Goal: Transaction & Acquisition: Purchase product/service

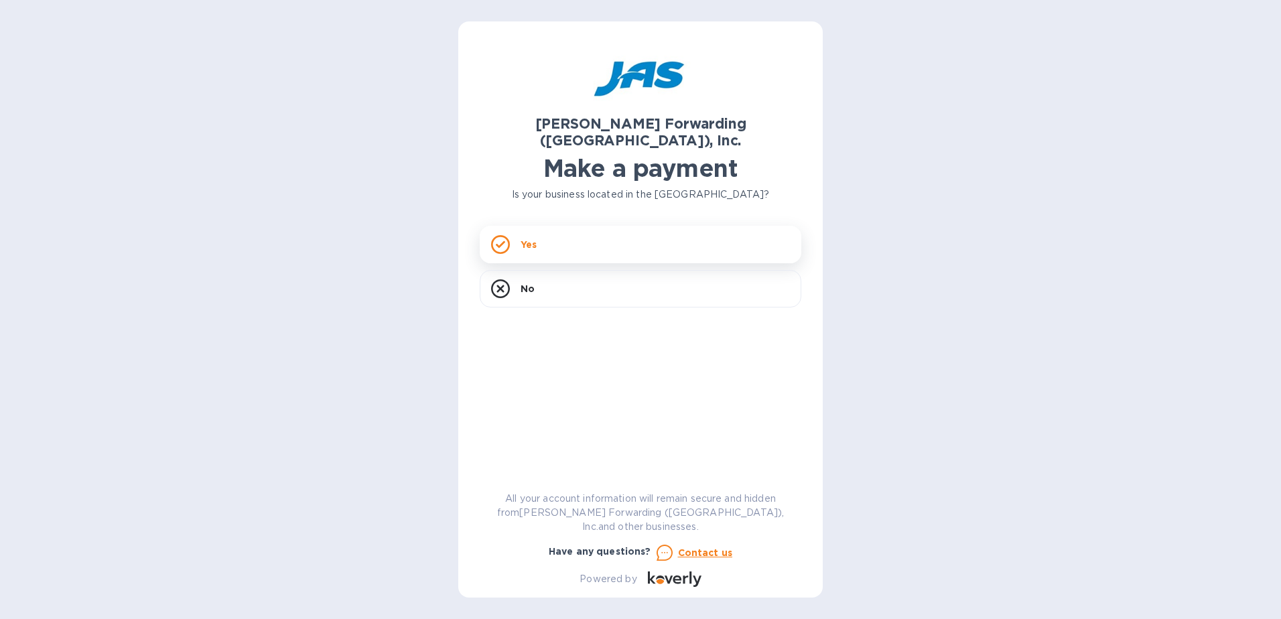
click at [504, 241] on icon at bounding box center [500, 244] width 9 height 7
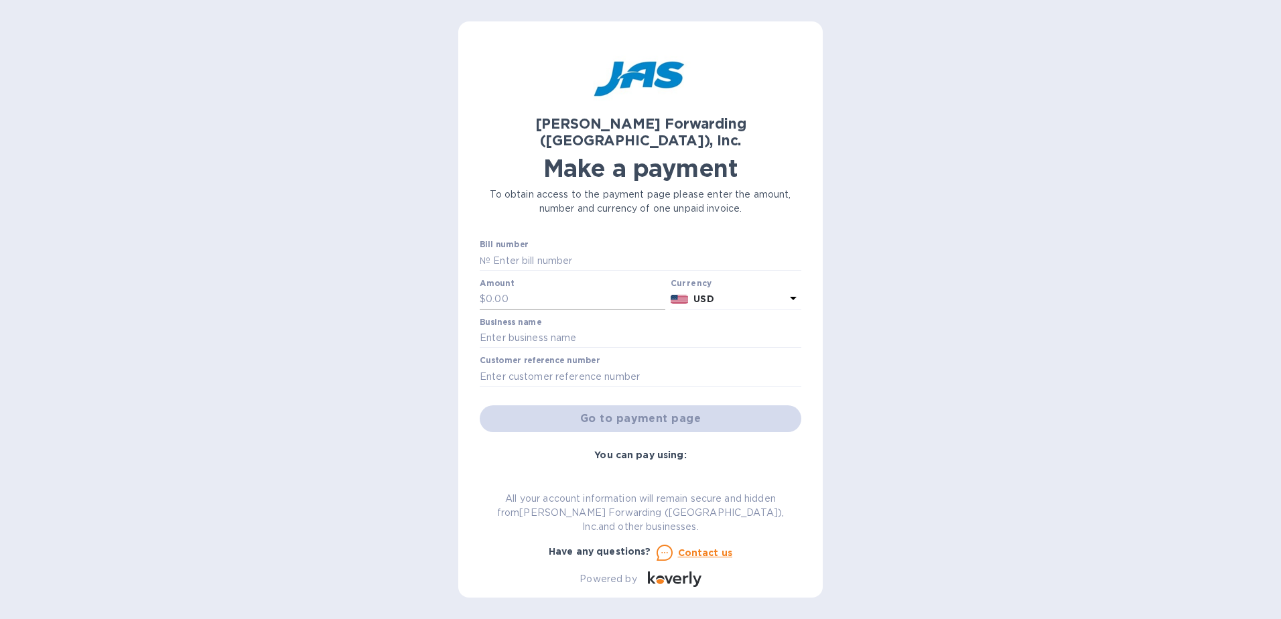
click at [511, 289] on input "text" at bounding box center [575, 299] width 179 height 20
type input "342.67"
click at [527, 328] on input "text" at bounding box center [640, 338] width 321 height 20
type input "ABET USA INC"
click at [528, 367] on input "text" at bounding box center [640, 376] width 321 height 20
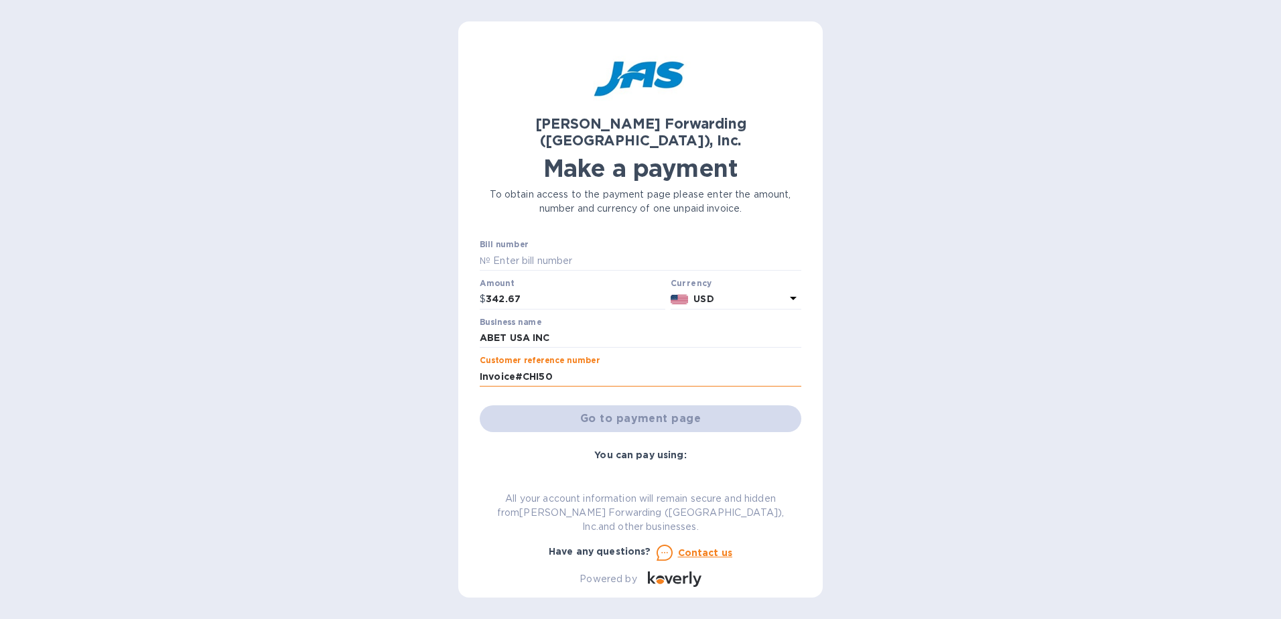
click at [576, 366] on input "Invoice#CHI50" at bounding box center [640, 376] width 321 height 20
type input "Invoice#CHI503343448"
click at [617, 403] on div "Go to payment page" at bounding box center [640, 419] width 327 height 32
click at [620, 328] on input "ABET USA INC" at bounding box center [640, 338] width 321 height 20
click at [563, 328] on input "ABET USA INC" at bounding box center [640, 338] width 321 height 20
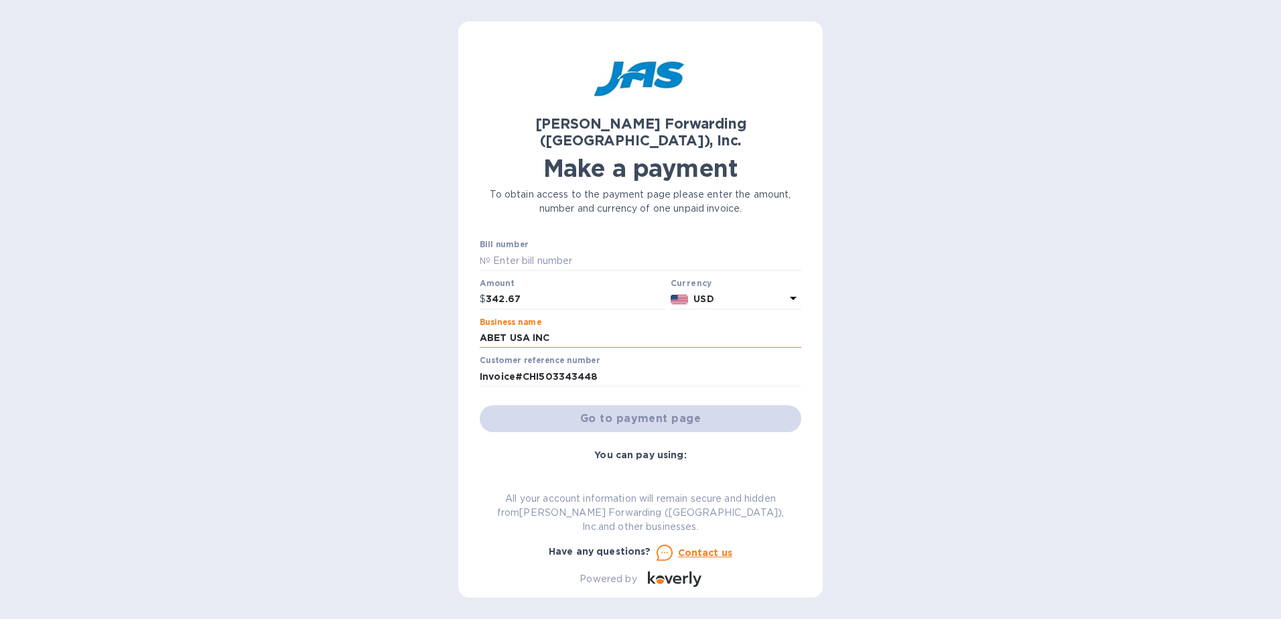
drag, startPoint x: 563, startPoint y: 313, endPoint x: 509, endPoint y: 317, distance: 53.7
click at [509, 328] on input "ABET USA INC" at bounding box center [640, 338] width 321 height 20
click at [605, 328] on input "ABET USA INC" at bounding box center [640, 338] width 321 height 20
click at [711, 356] on div "Customer reference number Invoice#CHI503343448" at bounding box center [640, 371] width 321 height 31
click at [662, 404] on div "Go to payment page" at bounding box center [640, 419] width 327 height 32
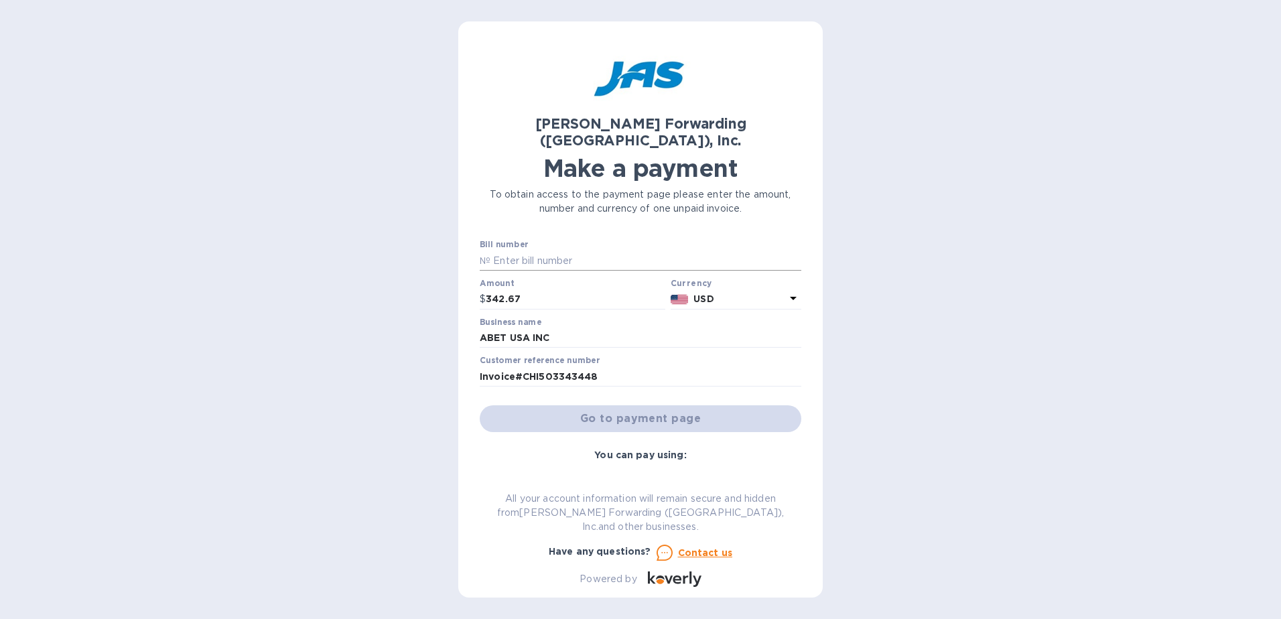
click at [562, 250] on input "text" at bounding box center [645, 260] width 311 height 20
click at [537, 366] on input "Invoice#CHI503343448" at bounding box center [640, 376] width 321 height 20
drag, startPoint x: 610, startPoint y: 358, endPoint x: 470, endPoint y: 365, distance: 140.1
click at [470, 365] on div "[PERSON_NAME] Forwarding ([GEOGRAPHIC_DATA]), Inc. Make a payment To obtain acc…" at bounding box center [640, 309] width 364 height 576
click at [519, 250] on input "text" at bounding box center [645, 260] width 311 height 20
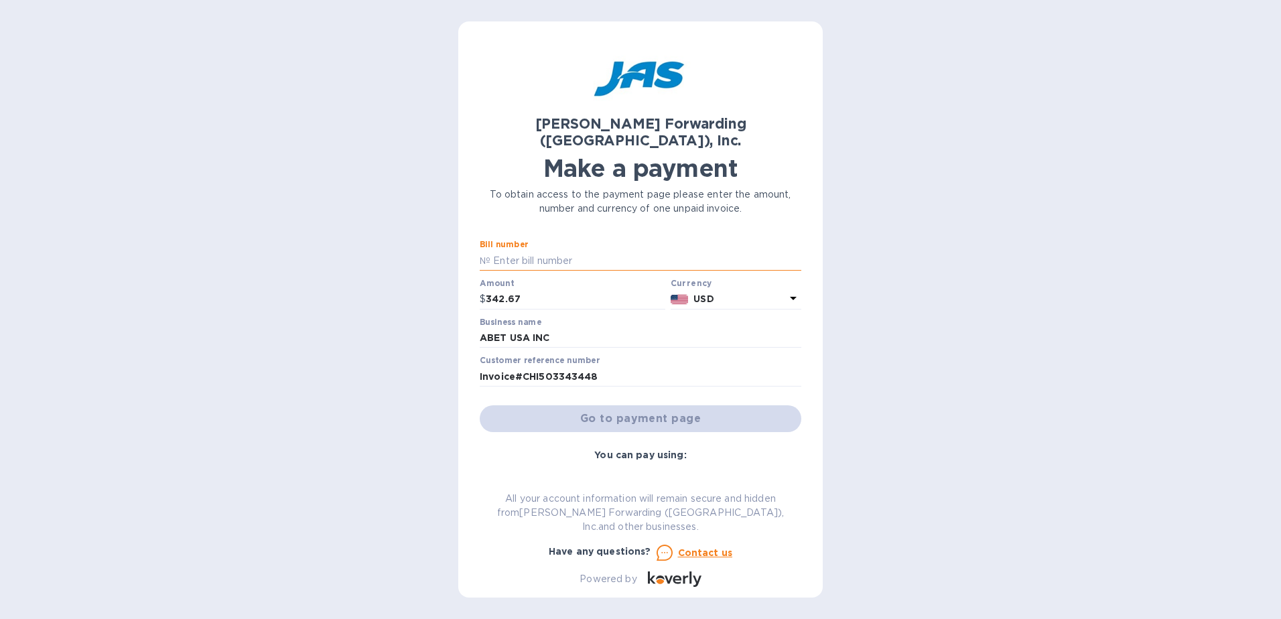
paste input "Invoice#CHI503343448"
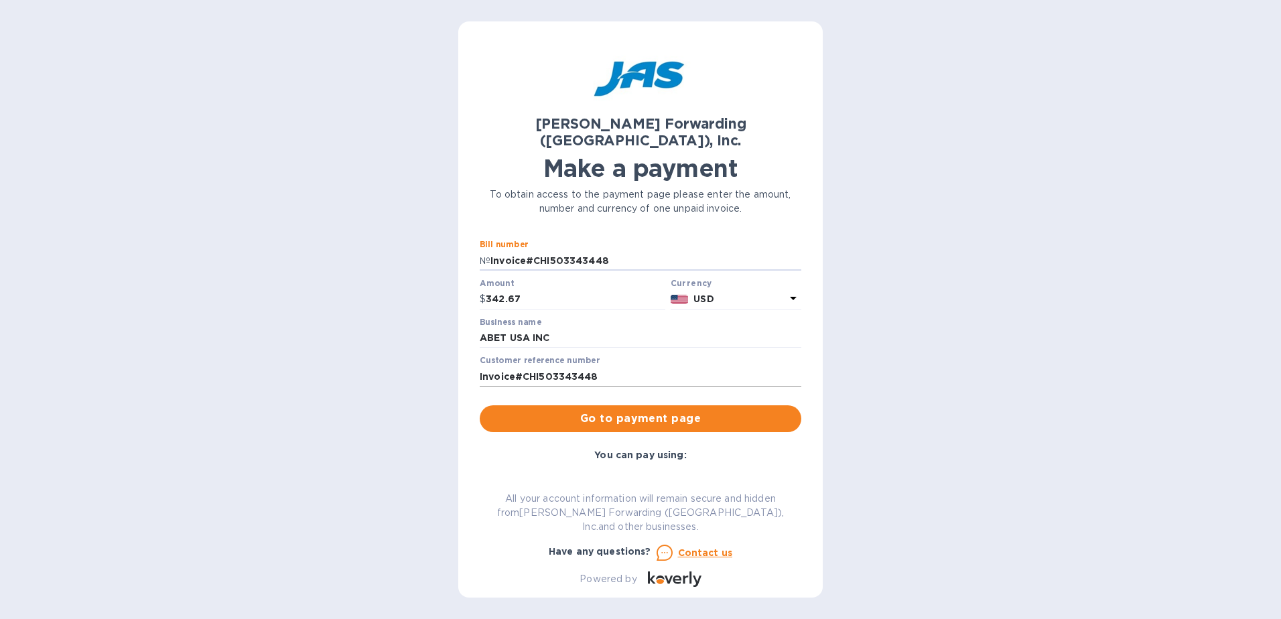
type input "Invoice#CHI503343448"
click at [517, 366] on input "Invoice#CHI503343448" at bounding box center [640, 376] width 321 height 20
click at [611, 366] on input "Invoice#CHI503343448" at bounding box center [640, 376] width 321 height 20
type input "Invoice#CHI503343448/ Shipment S508941633"
click at [638, 411] on span "Go to payment page" at bounding box center [640, 419] width 300 height 16
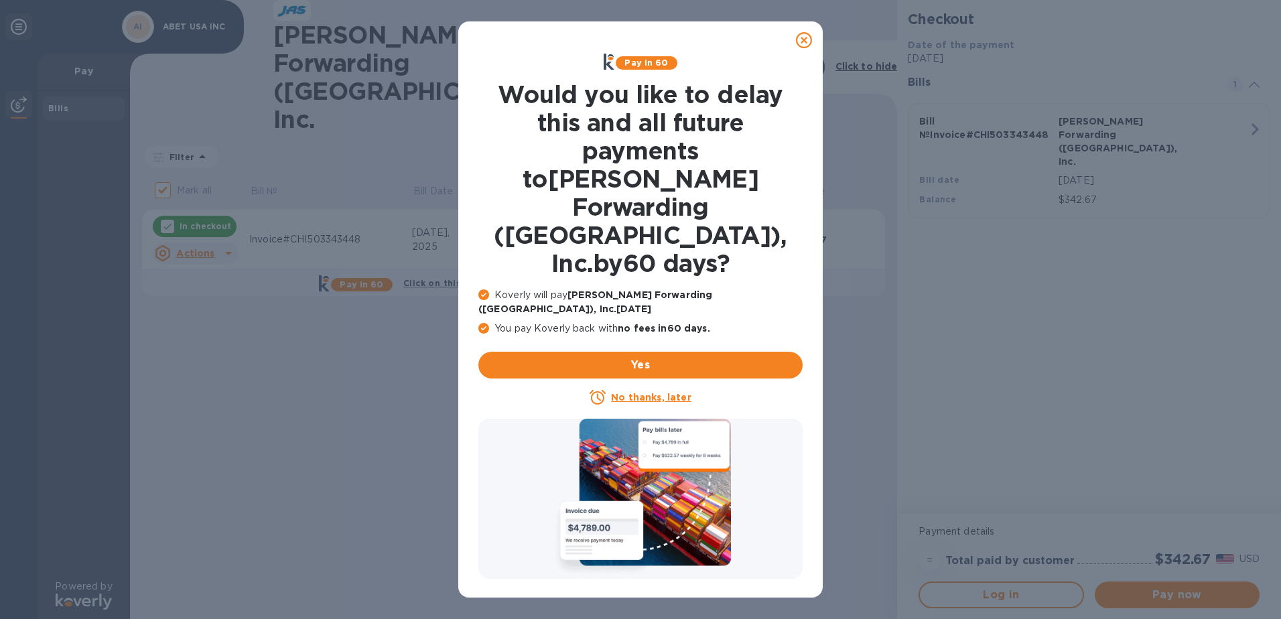
click at [800, 41] on icon at bounding box center [804, 40] width 16 height 16
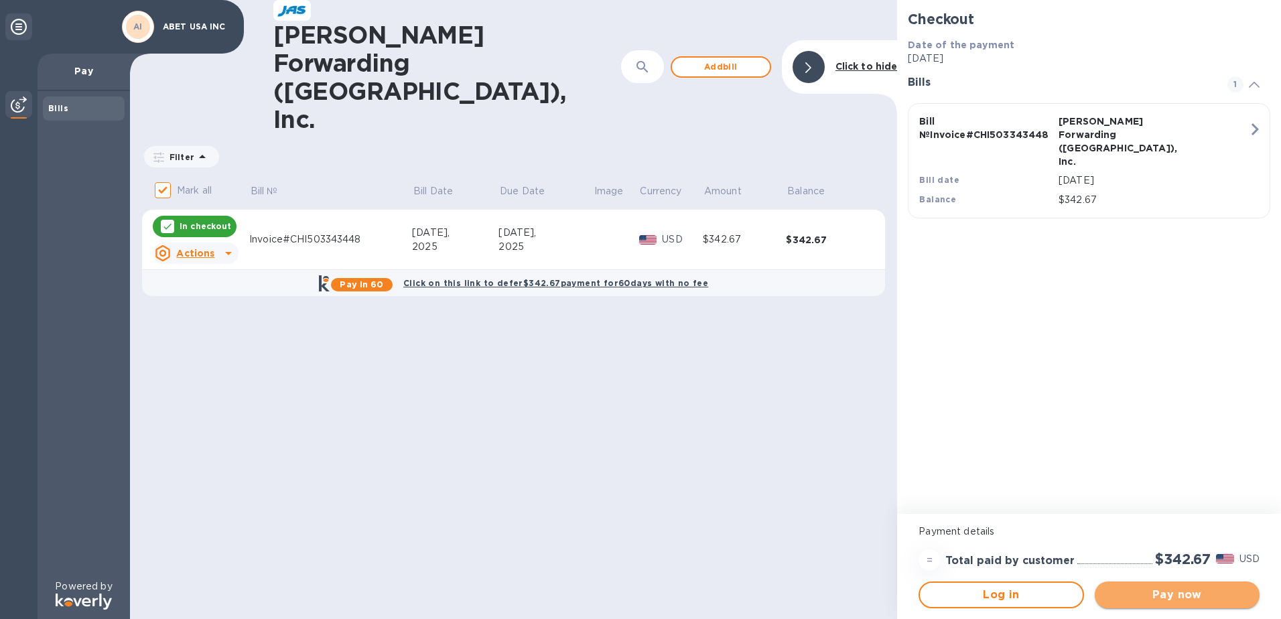
click at [1162, 592] on span "Pay now" at bounding box center [1176, 595] width 143 height 16
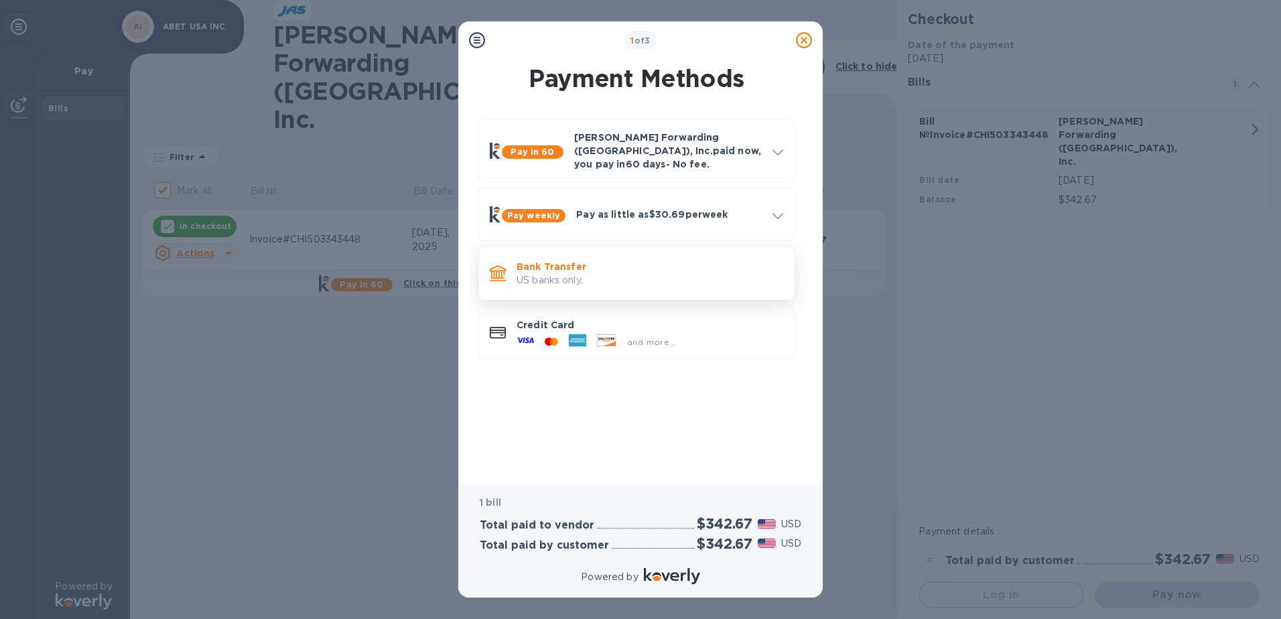
click at [563, 274] on p "US banks only." at bounding box center [649, 280] width 267 height 14
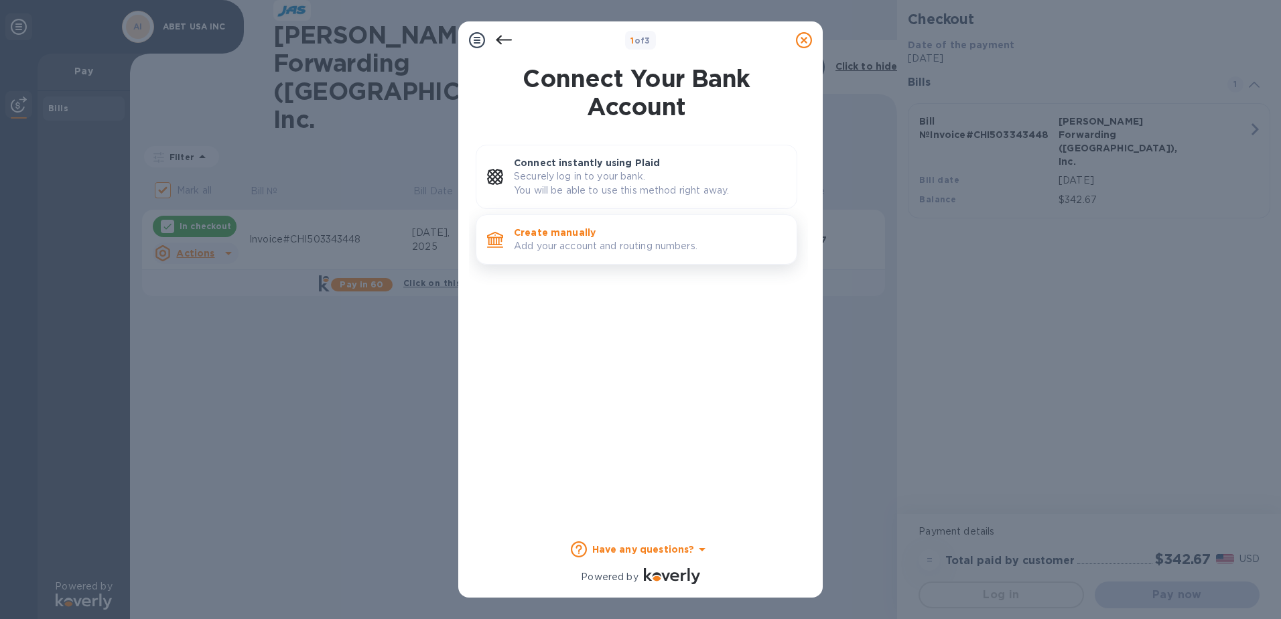
click at [562, 242] on p "Add your account and routing numbers." at bounding box center [650, 246] width 272 height 14
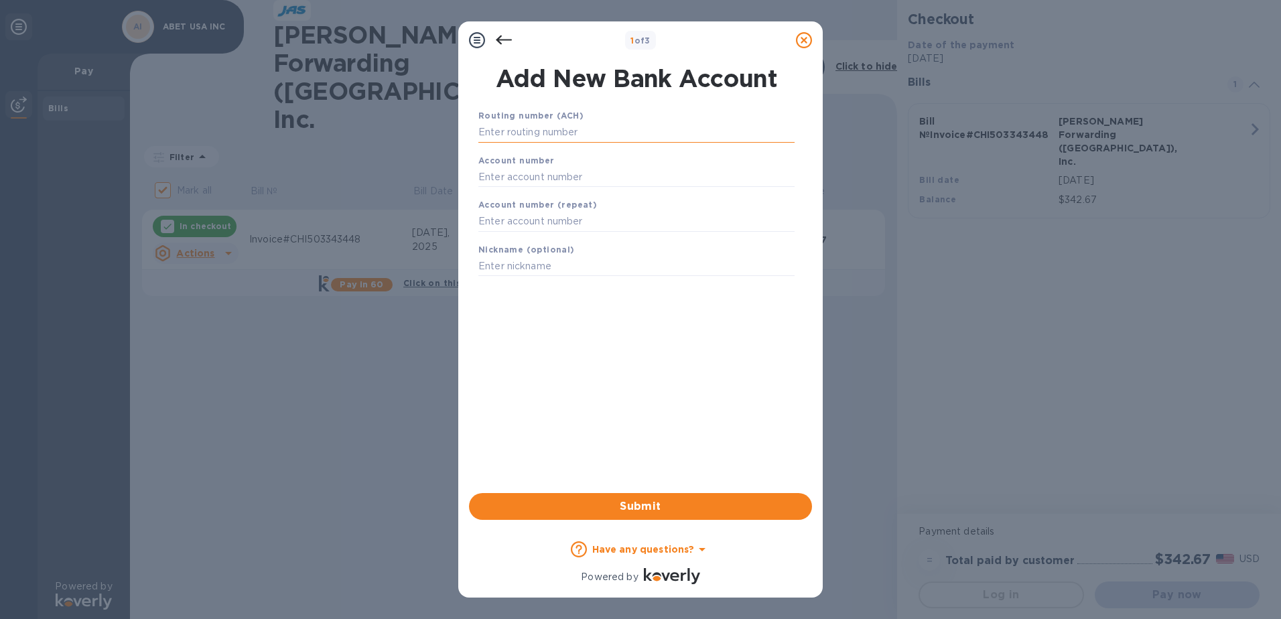
click at [546, 133] on input "text" at bounding box center [636, 133] width 316 height 20
type input "uio"
drag, startPoint x: 449, startPoint y: 135, endPoint x: 415, endPoint y: 135, distance: 34.2
click at [415, 135] on div "1 of 3 Add New Bank Account Routing number (ACH) uio Account number Account num…" at bounding box center [640, 309] width 1281 height 619
type input "031207607"
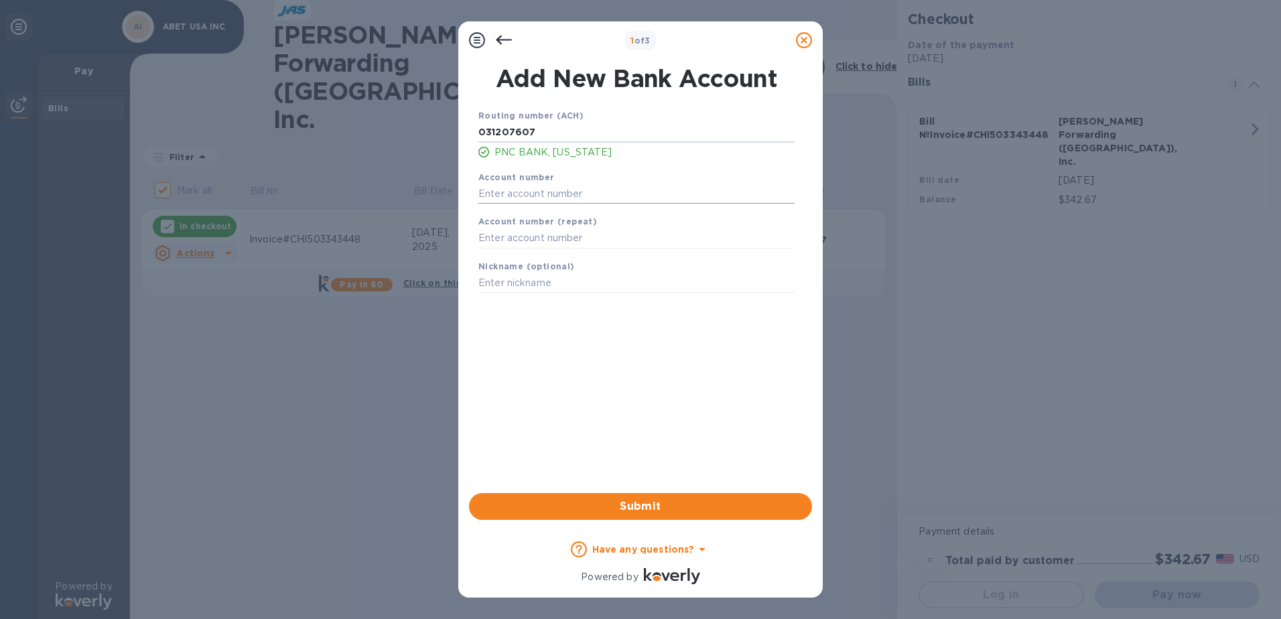
click at [534, 190] on input "text" at bounding box center [636, 194] width 316 height 20
type input "8"
type input "8146794962"
click at [555, 233] on input "text" at bounding box center [636, 238] width 316 height 20
type input "8146794962"
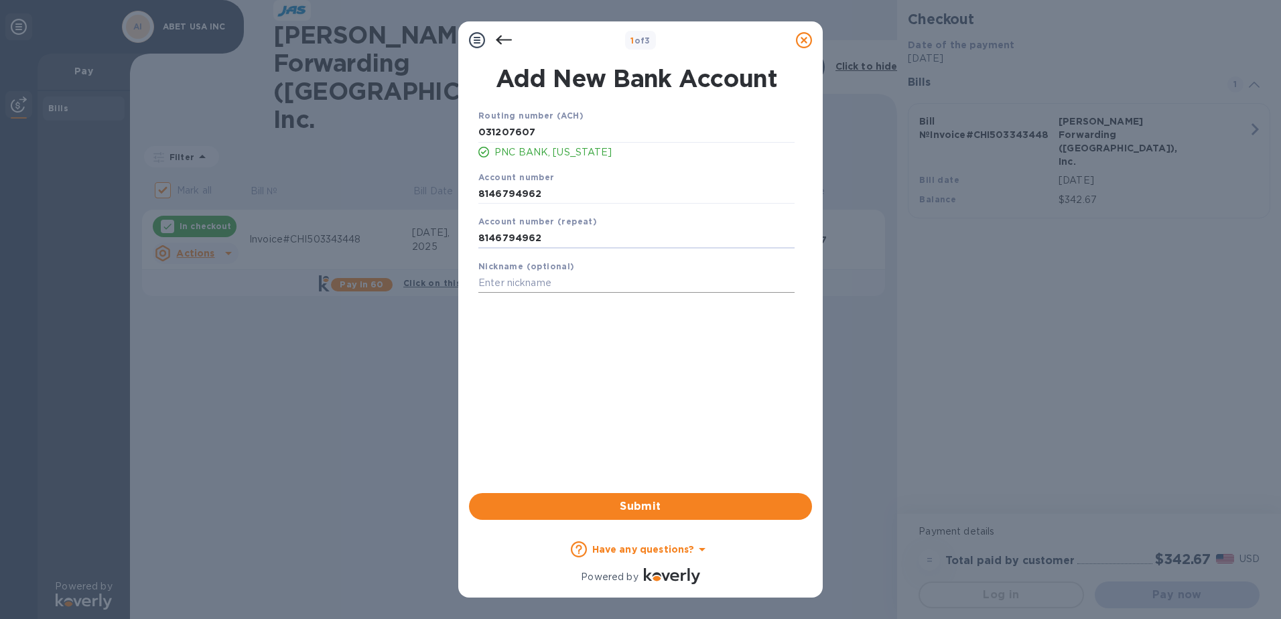
click at [547, 285] on input "text" at bounding box center [636, 283] width 316 height 20
click at [548, 503] on span "Submit" at bounding box center [640, 506] width 321 height 16
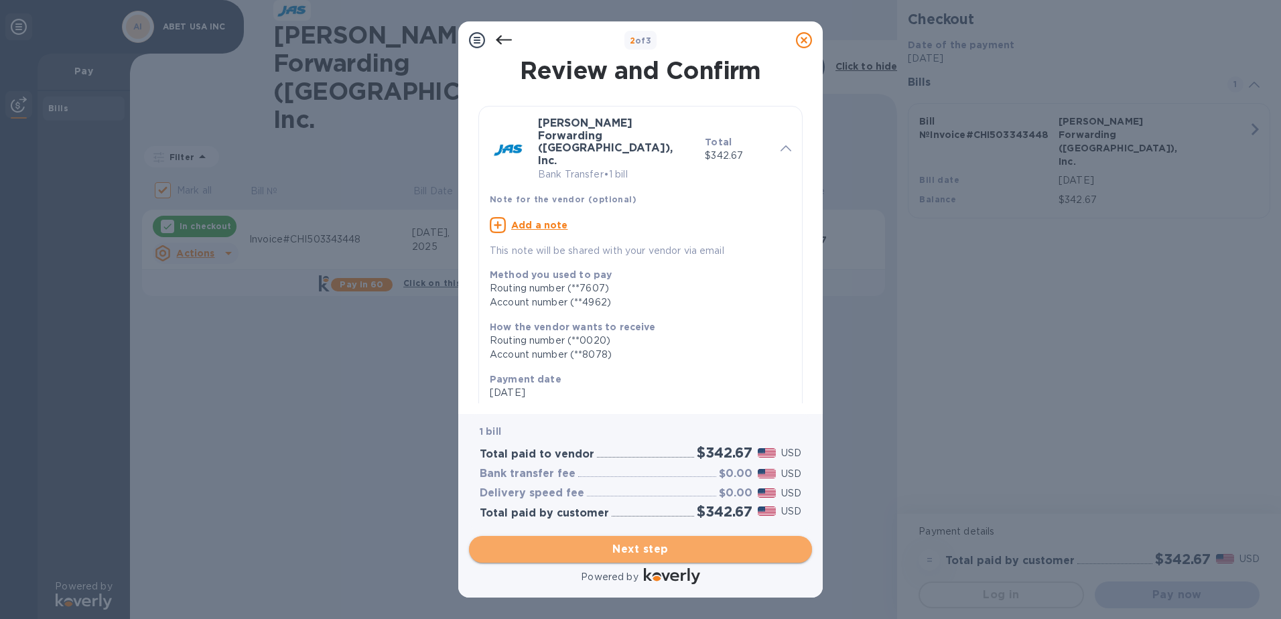
click at [645, 555] on span "Next step" at bounding box center [640, 549] width 321 height 16
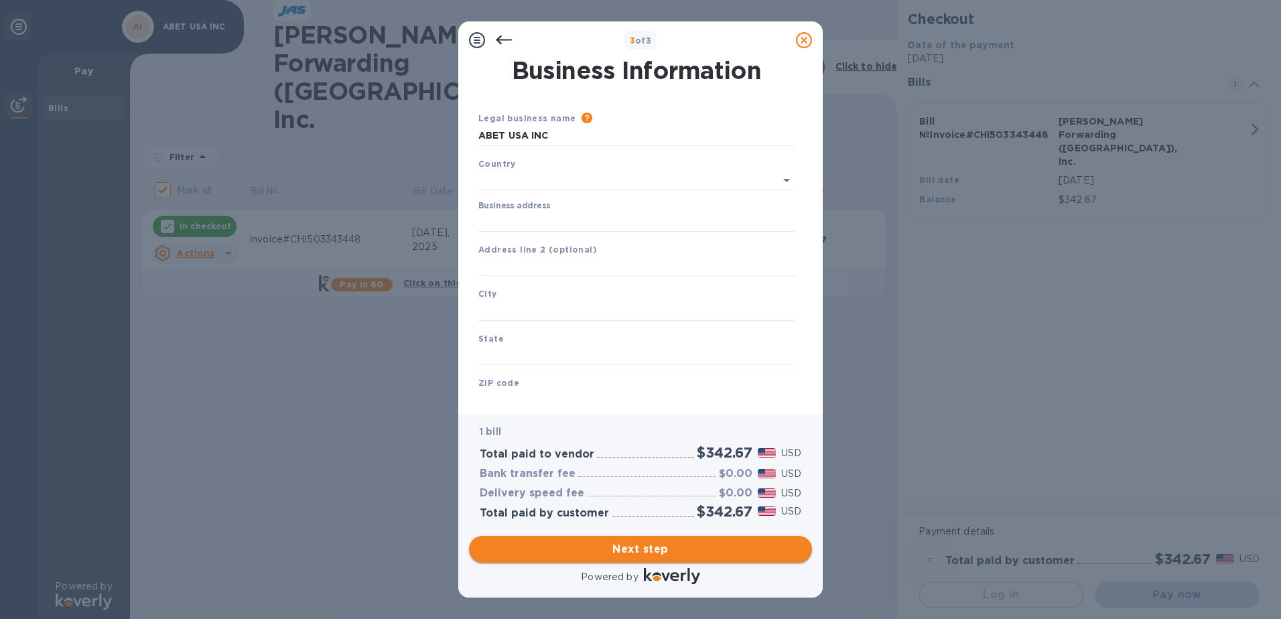
type input "[GEOGRAPHIC_DATA]"
click at [566, 220] on input "Business address" at bounding box center [636, 219] width 316 height 20
click at [524, 220] on input "Business address" at bounding box center [636, 219] width 316 height 20
type input "[STREET_ADDRESS]"
type input "[GEOGRAPHIC_DATA]"
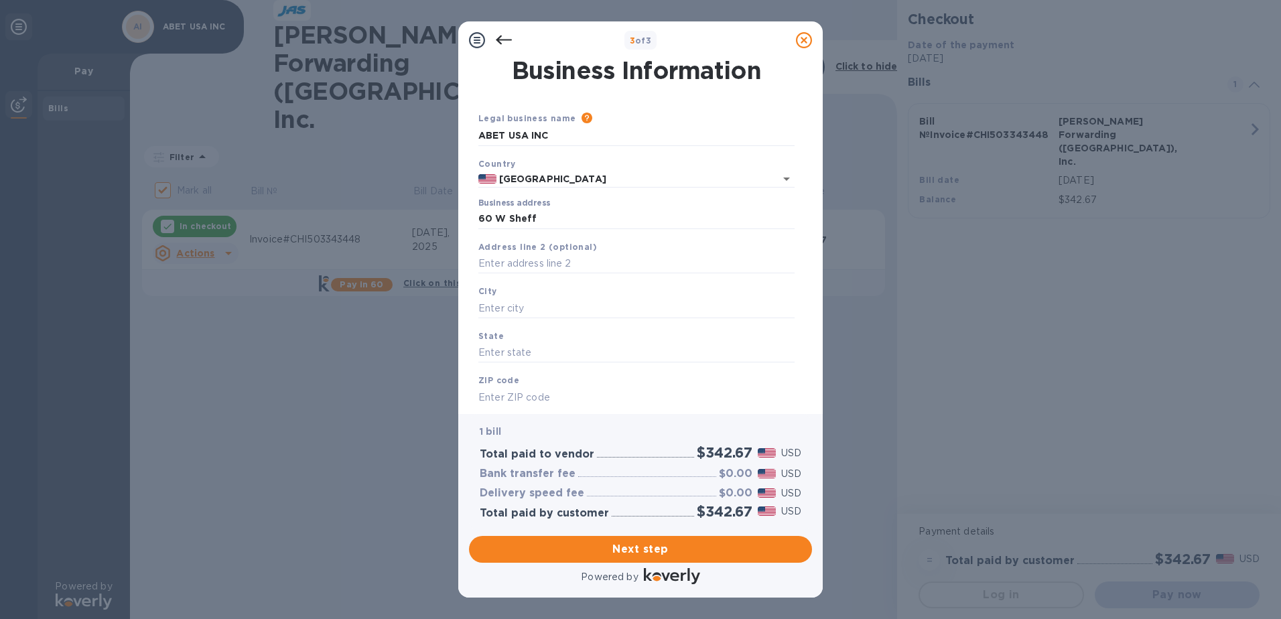
type input "NJ"
type input "07631"
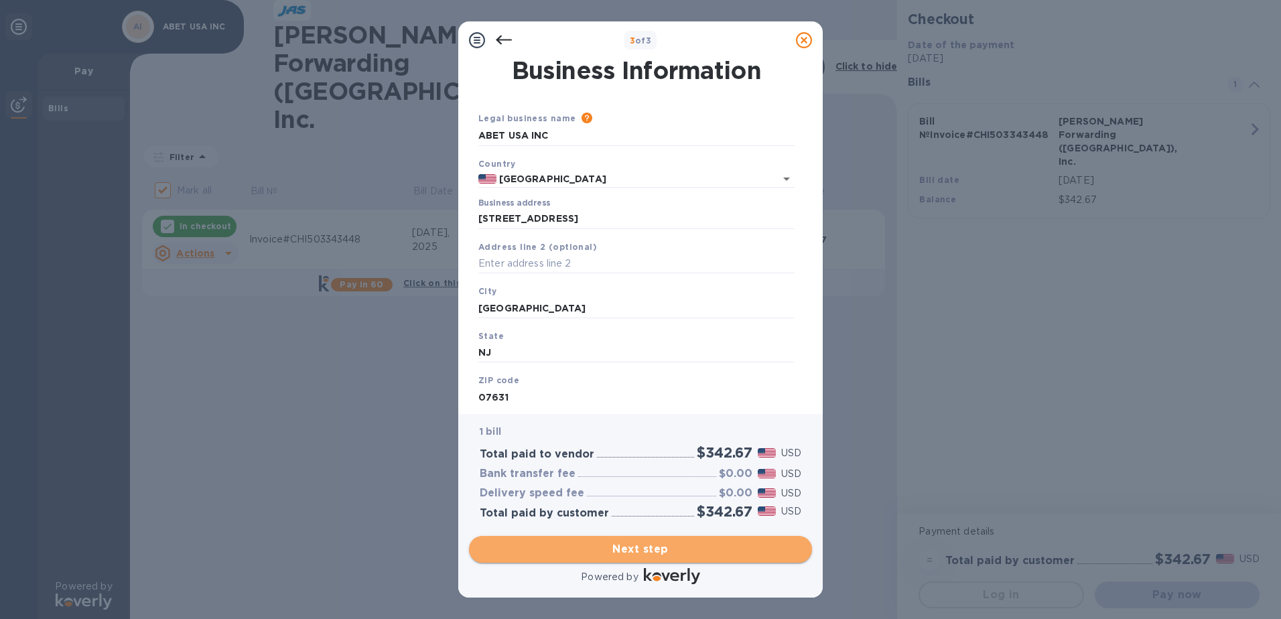
click at [538, 544] on span "Next step" at bounding box center [640, 549] width 321 height 16
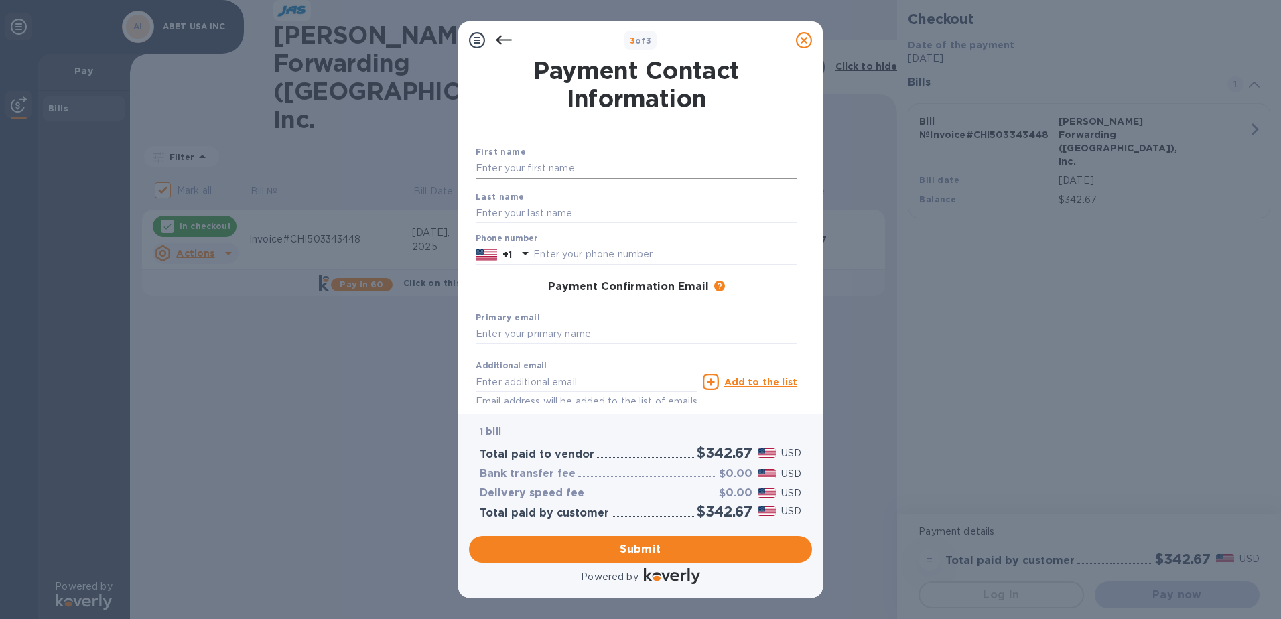
click at [519, 164] on input "text" at bounding box center [636, 169] width 321 height 20
type input "Abet"
type input "Inc"
type input "[EMAIL_ADDRESS][DOMAIN_NAME]"
click at [553, 255] on input "text" at bounding box center [665, 254] width 264 height 20
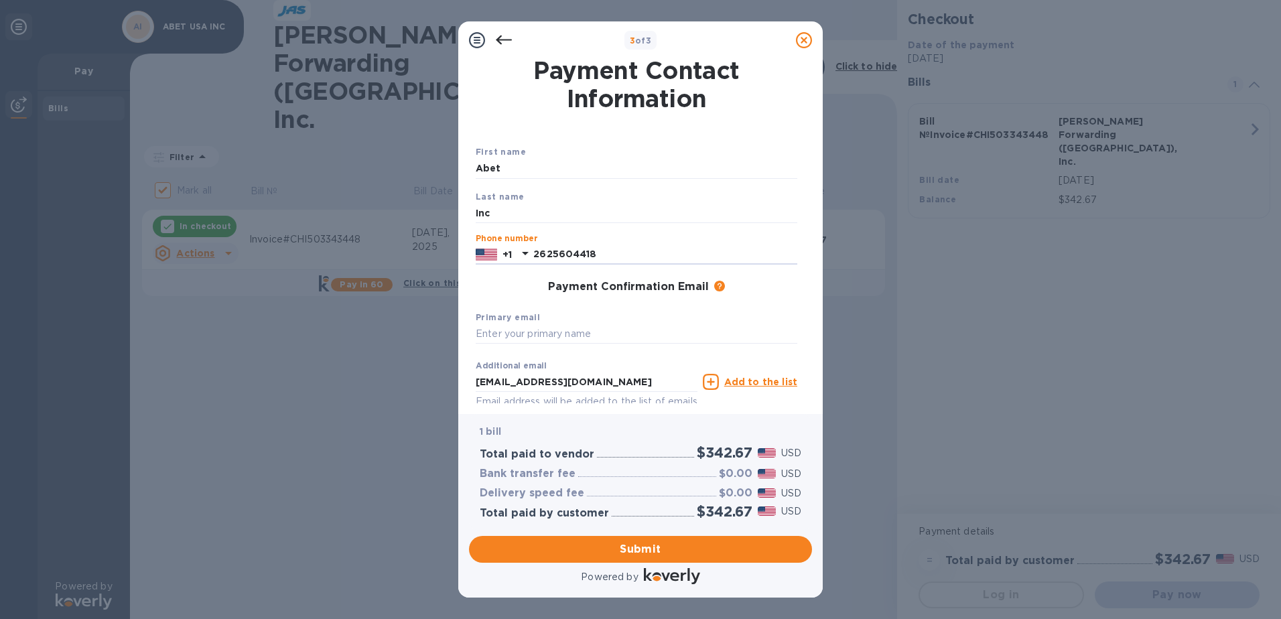
type input "2625604418"
click at [524, 283] on div "Payment Confirmation Email The added email addresses will be used to send the p…" at bounding box center [636, 287] width 321 height 13
click at [526, 335] on input "text" at bounding box center [636, 334] width 321 height 20
type input "ap"
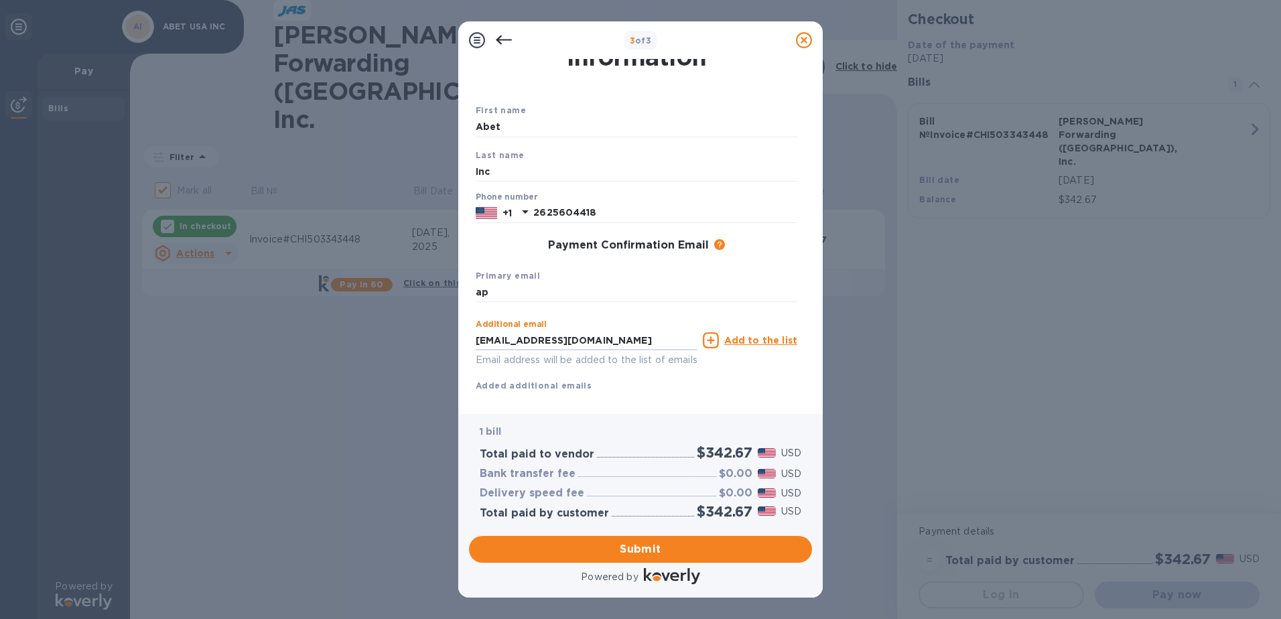
scroll to position [68, 0]
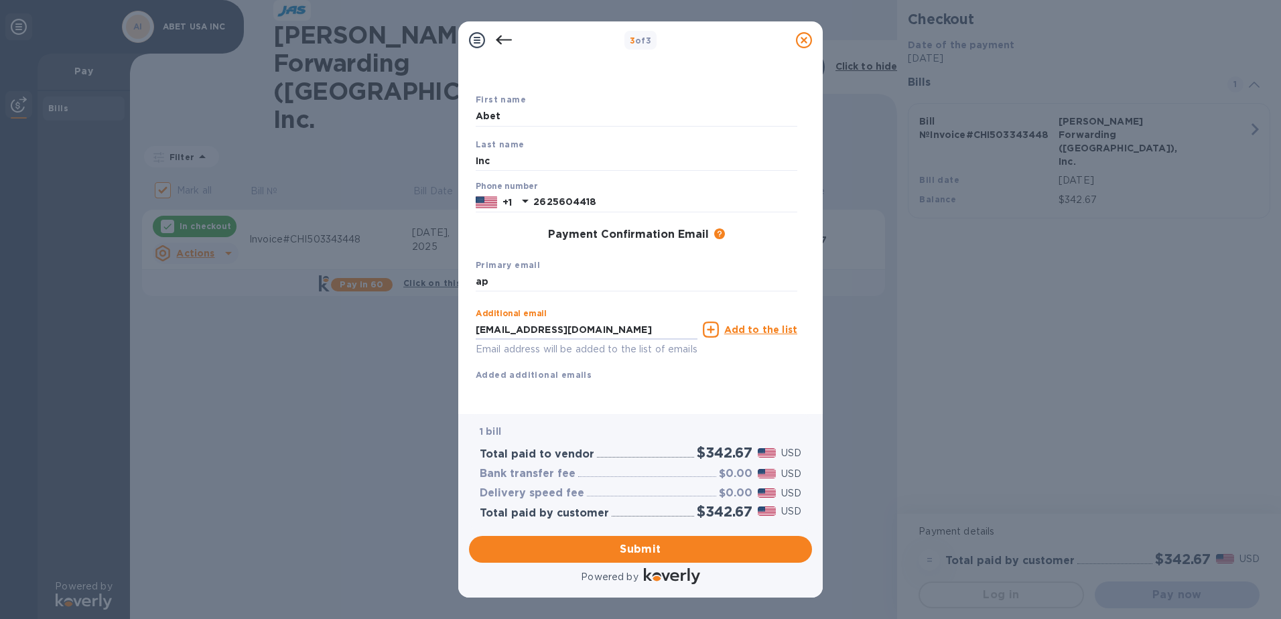
drag, startPoint x: 608, startPoint y: 382, endPoint x: 242, endPoint y: 317, distance: 371.5
click at [254, 317] on div "3 of 3 Payment Contact Information First name Abet Last name Inc Phone number […" at bounding box center [640, 309] width 1281 height 619
click at [516, 272] on input "ap" at bounding box center [636, 282] width 321 height 20
drag, startPoint x: 510, startPoint y: 264, endPoint x: 356, endPoint y: 273, distance: 155.0
click at [356, 273] on div "3 of 3 Payment Contact Information First name Abet Last name Inc Phone number […" at bounding box center [640, 309] width 1281 height 619
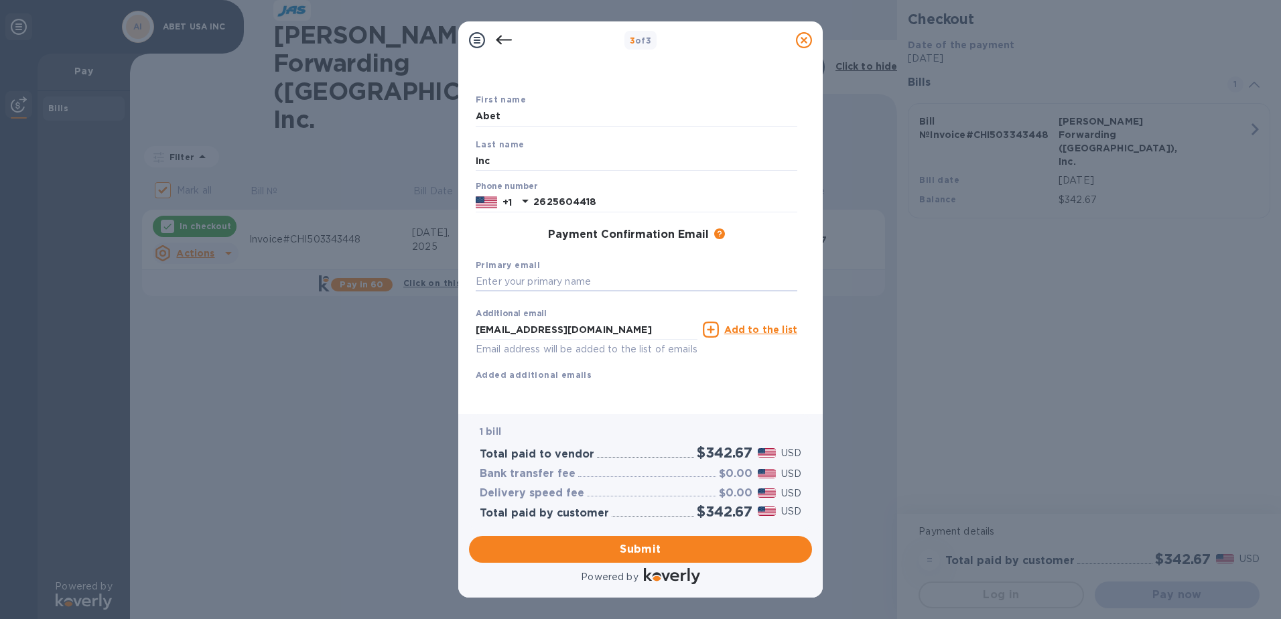
paste input "[EMAIL_ADDRESS][DOMAIN_NAME]"
type input "[EMAIL_ADDRESS][DOMAIN_NAME]"
drag, startPoint x: 515, startPoint y: 308, endPoint x: 202, endPoint y: 315, distance: 312.8
click at [203, 315] on div "3 of 3 Payment Contact Information First name Abet Last name Inc Phone number […" at bounding box center [640, 309] width 1281 height 619
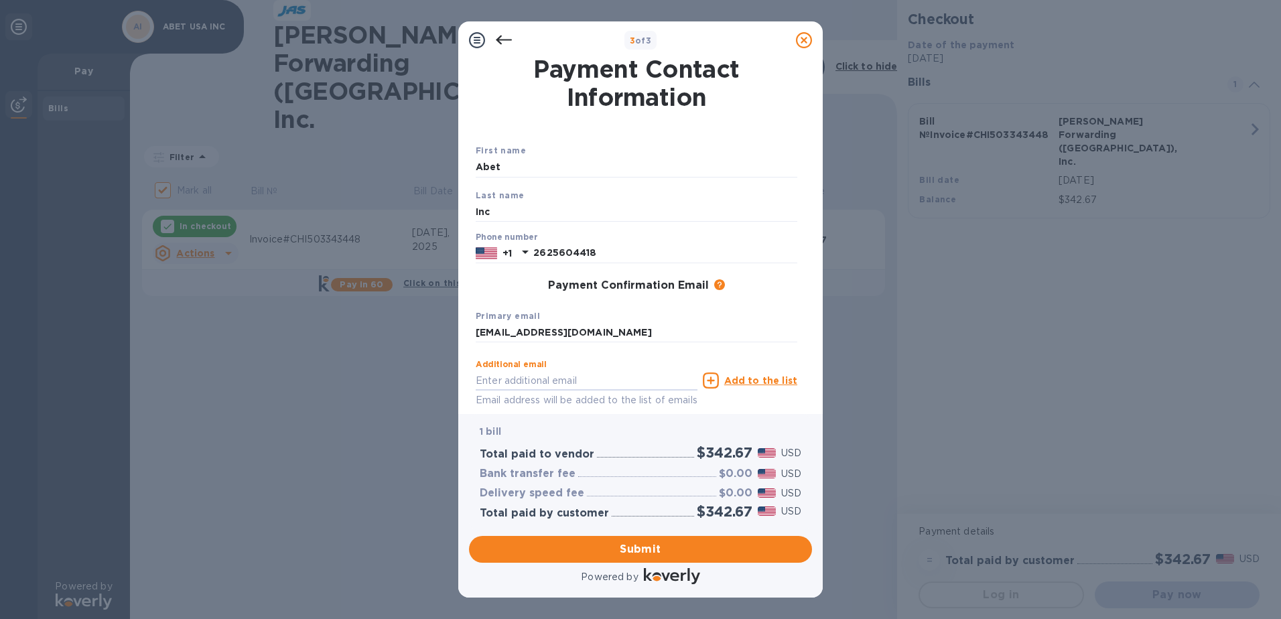
scroll to position [0, 0]
click at [577, 555] on span "Submit" at bounding box center [640, 549] width 321 height 16
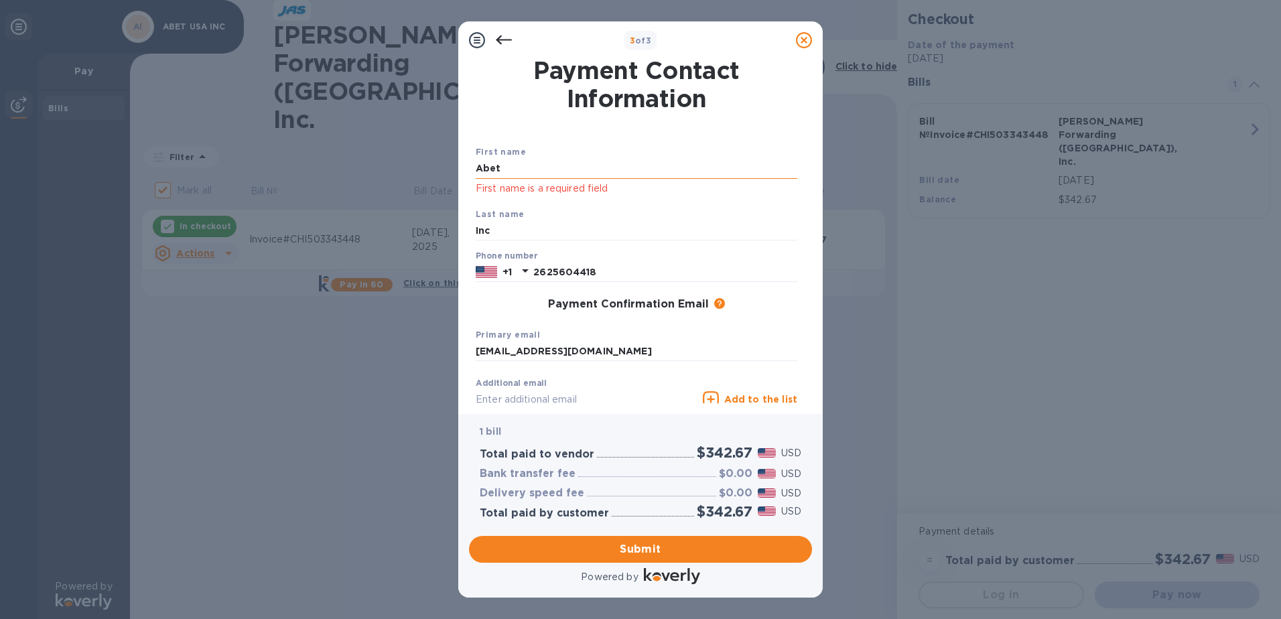
click at [524, 165] on input "Abet" at bounding box center [636, 169] width 321 height 20
click at [514, 168] on input "Abet" at bounding box center [636, 169] width 321 height 20
type input "Abet [GEOGRAPHIC_DATA]"
click at [536, 553] on span "Submit" at bounding box center [640, 549] width 321 height 16
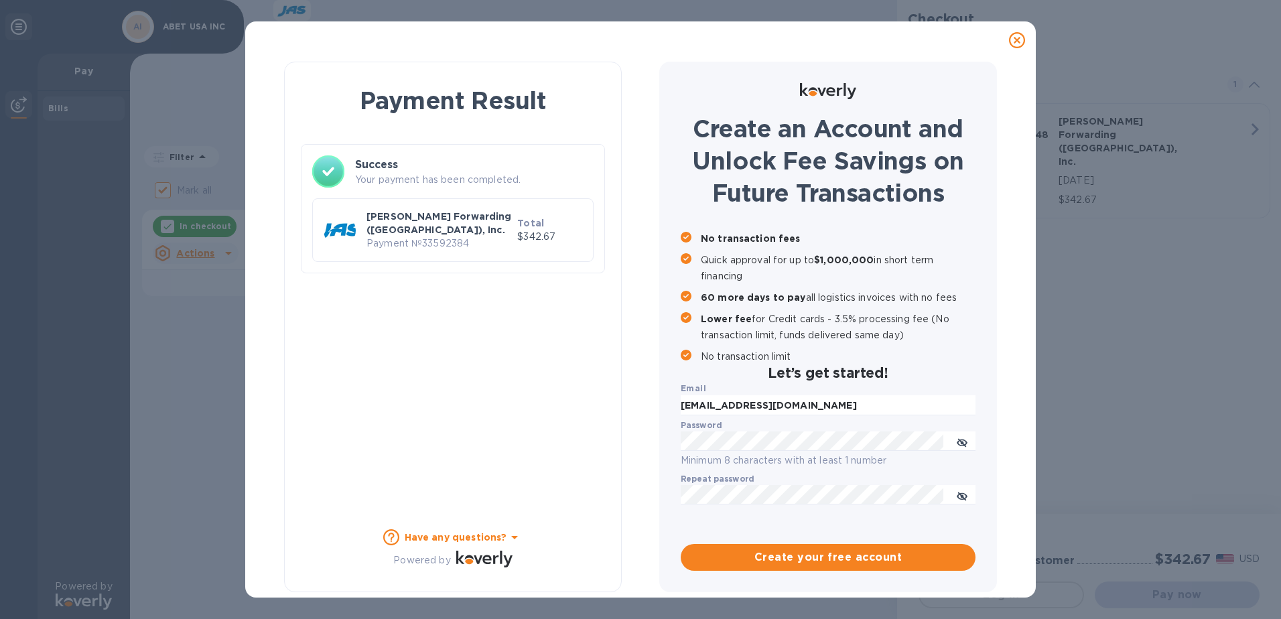
checkbox input "false"
